Goal: Information Seeking & Learning: Learn about a topic

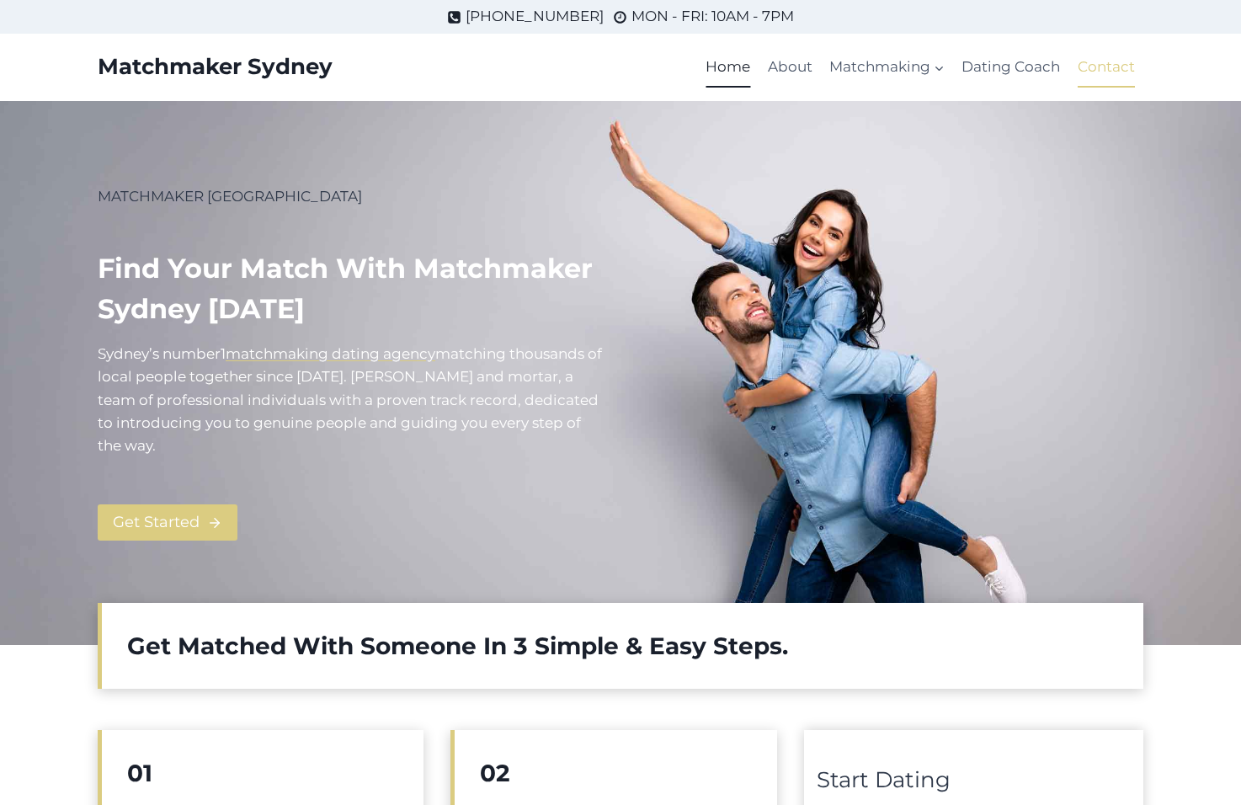
click at [1106, 64] on link "Contact" at bounding box center [1106, 67] width 74 height 40
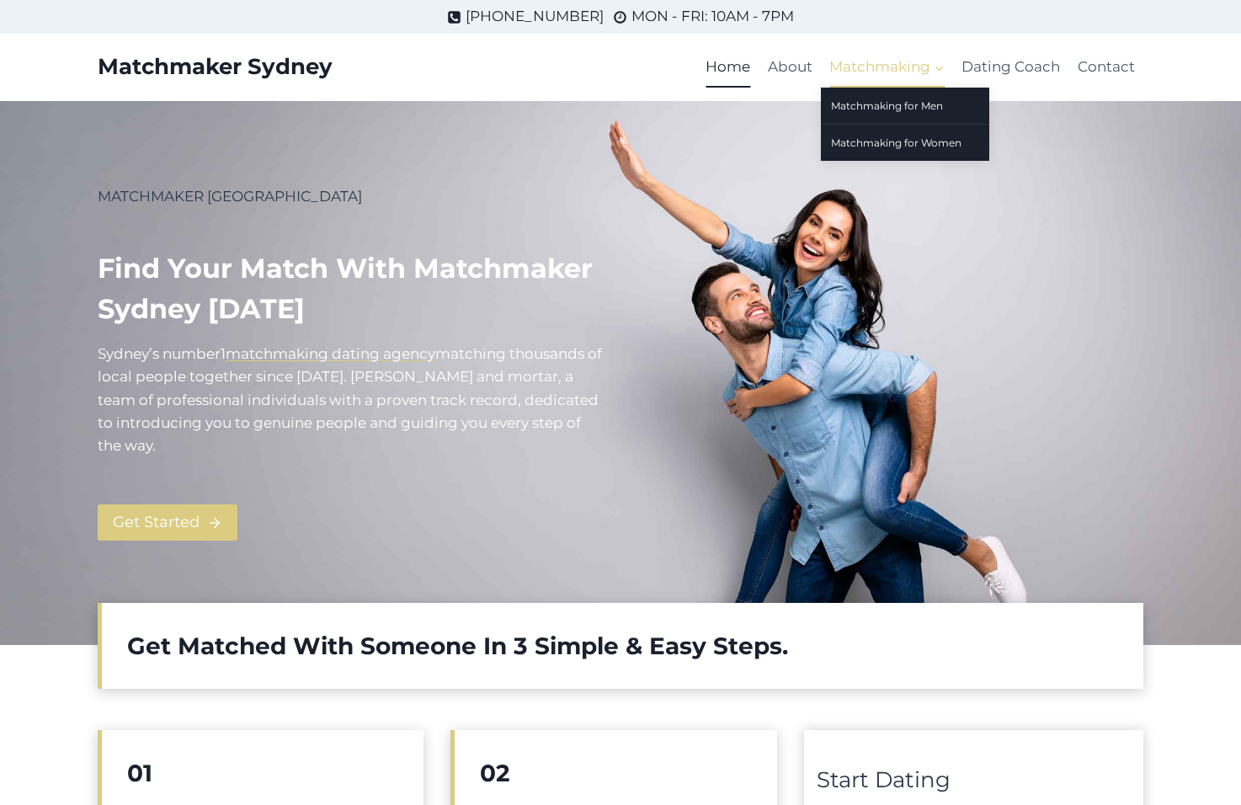
click at [843, 64] on span "Matchmaking Expand" at bounding box center [886, 67] width 115 height 23
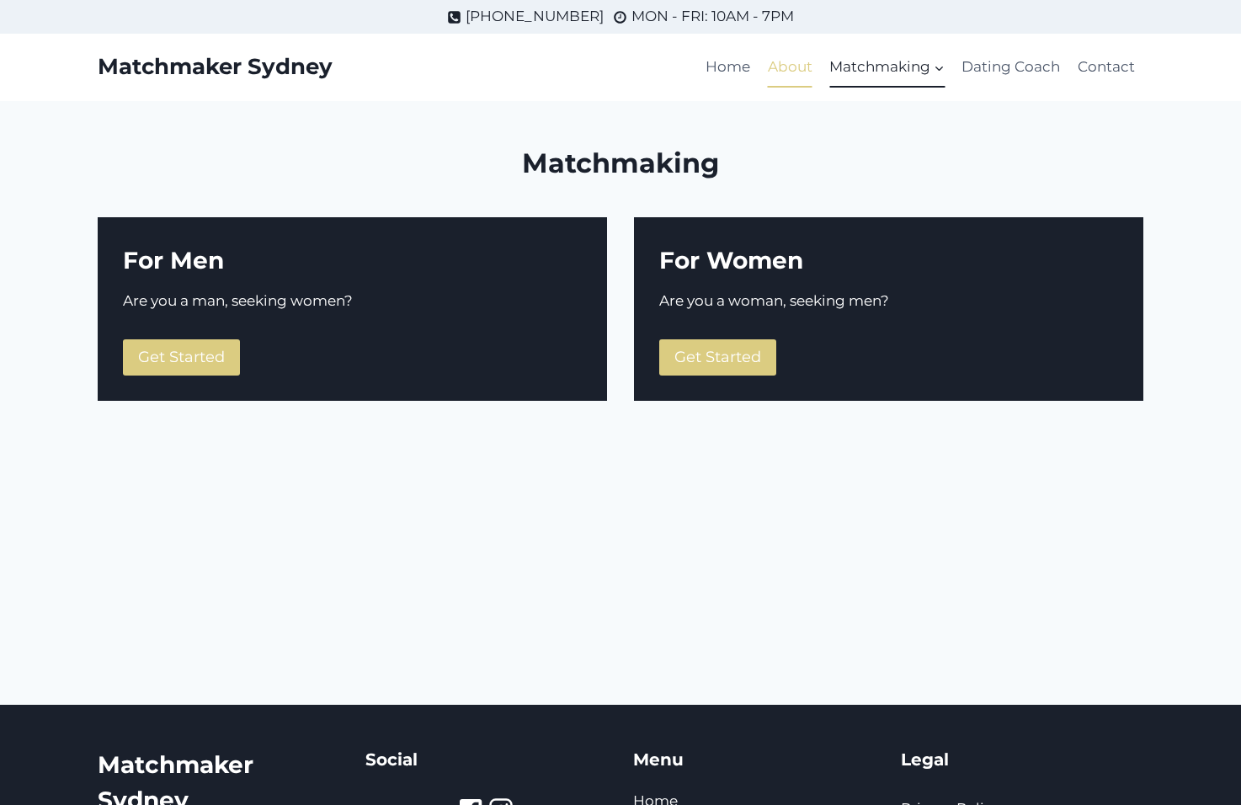
click at [778, 66] on link "About" at bounding box center [789, 67] width 61 height 40
